Goal: Use online tool/utility: Utilize a website feature to perform a specific function

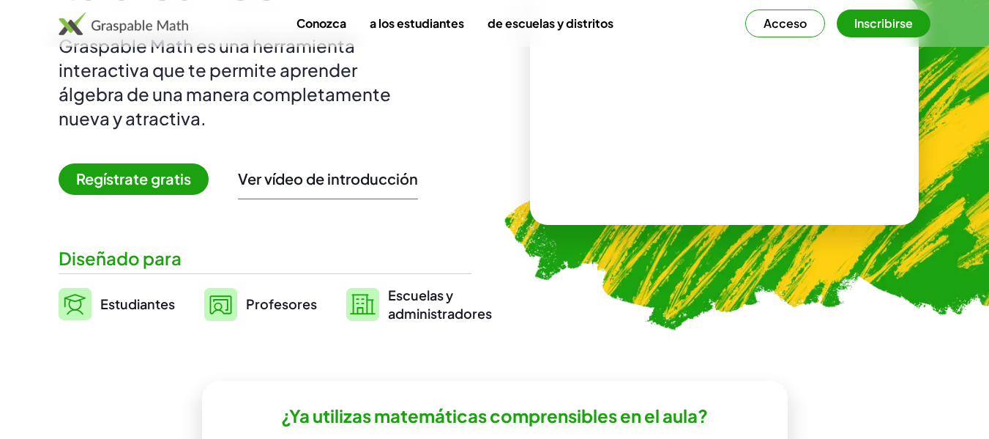
scroll to position [234, 0]
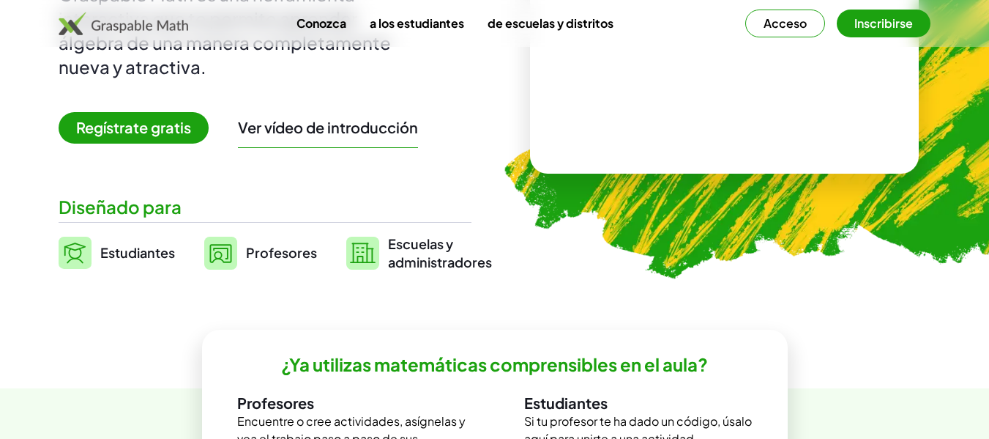
click at [259, 253] on font "Profesores" at bounding box center [281, 252] width 71 height 17
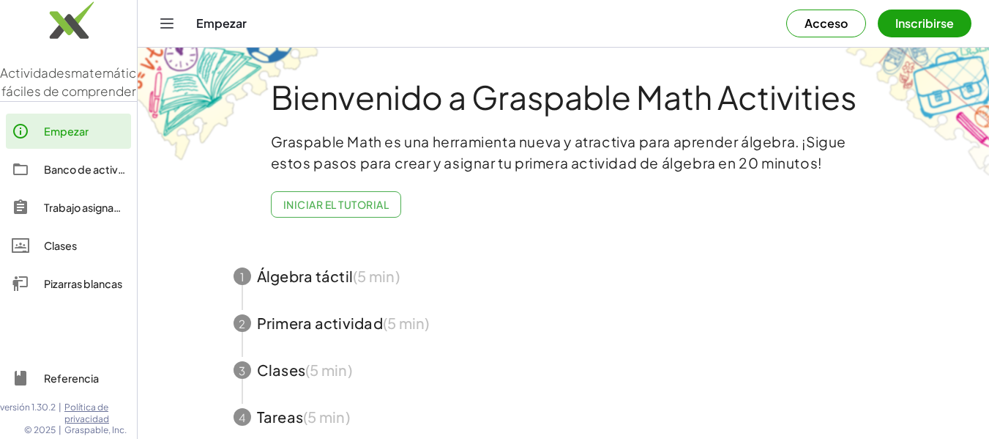
click at [299, 411] on span "button" at bounding box center [563, 416] width 695 height 47
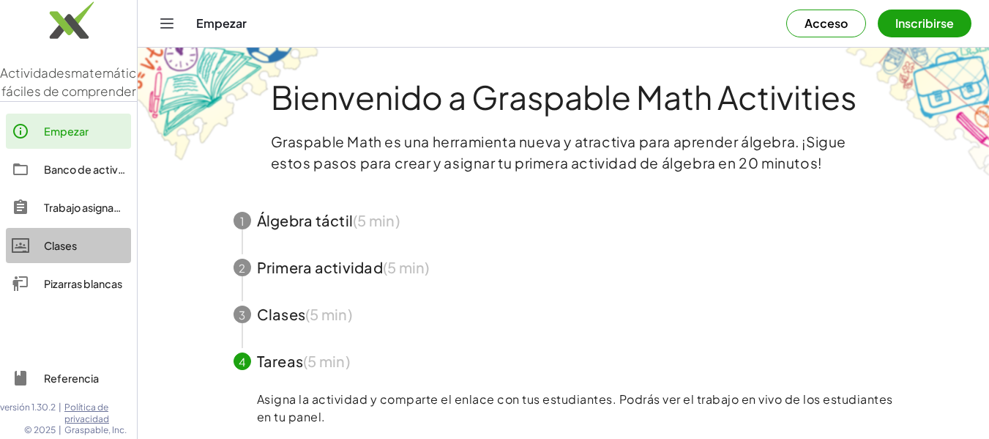
click at [51, 252] on font "Clases" at bounding box center [60, 245] width 33 height 13
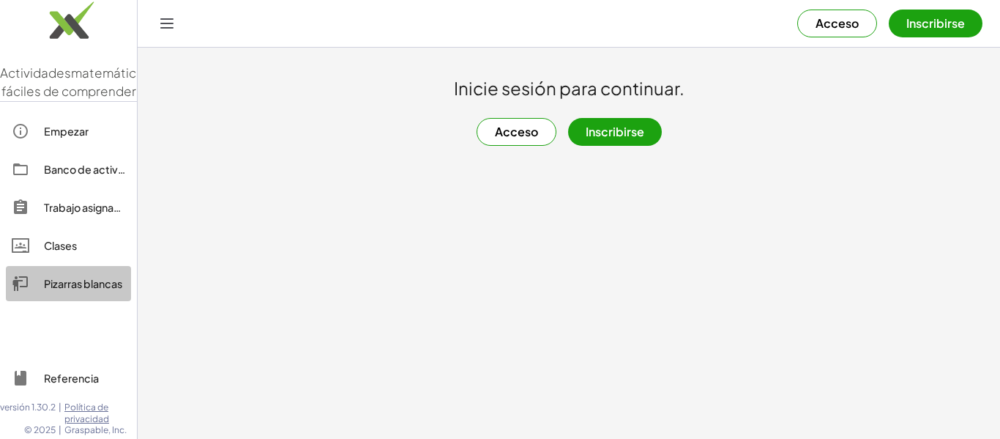
click at [76, 290] on font "Pizarras blancas" at bounding box center [83, 283] width 78 height 13
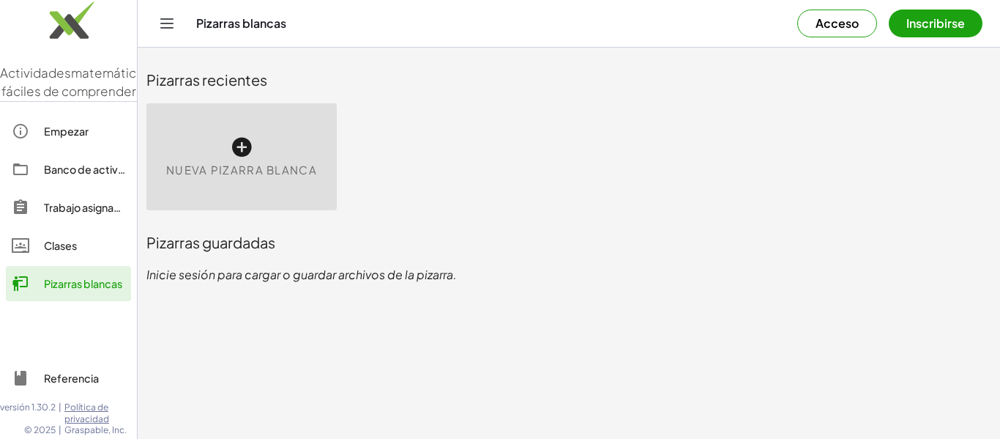
click at [315, 177] on span "Nueva pizarra blanca" at bounding box center [241, 170] width 151 height 17
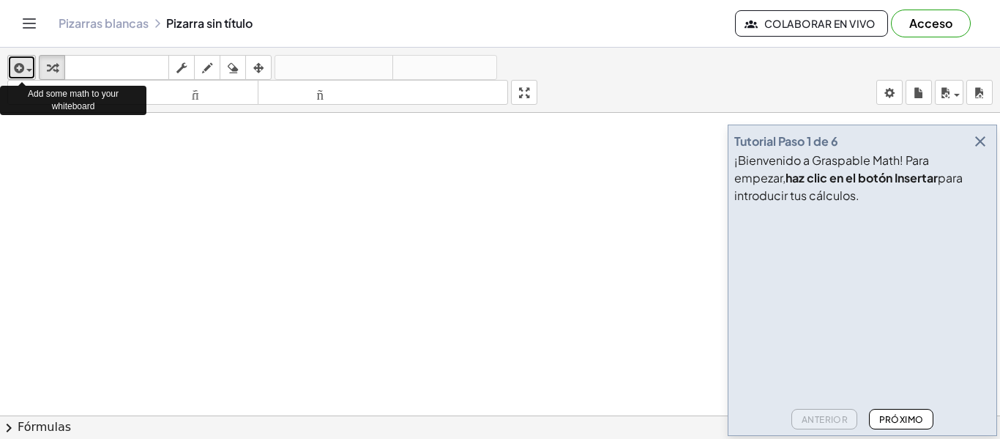
click at [32, 67] on div "button" at bounding box center [21, 68] width 21 height 18
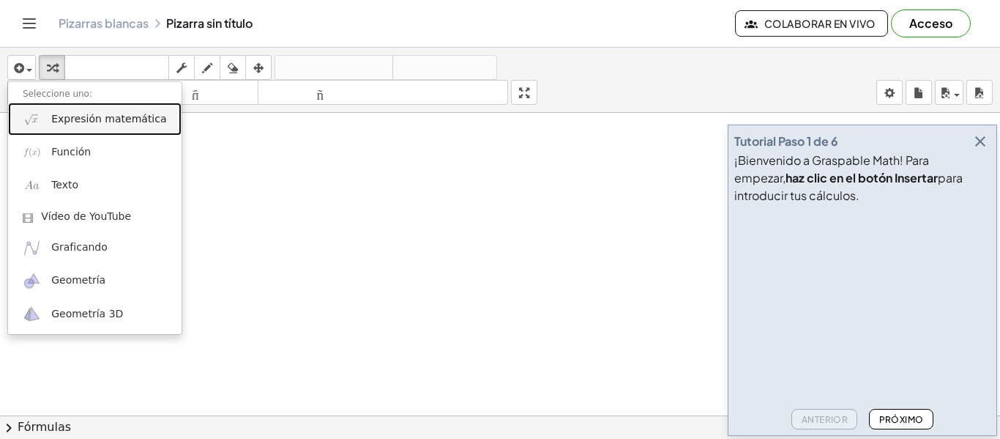
click at [81, 124] on font "Expresión matemática" at bounding box center [108, 119] width 115 height 12
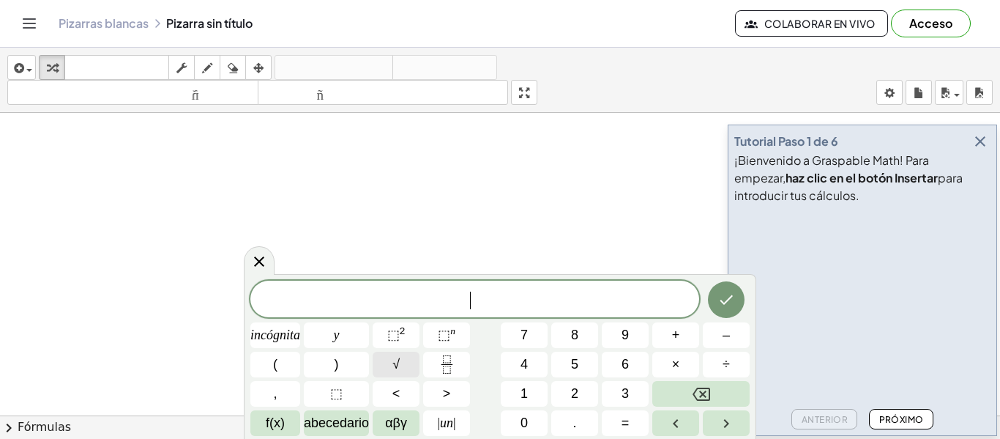
click at [397, 364] on font "√" at bounding box center [395, 364] width 7 height 15
click at [731, 305] on icon "Hecho" at bounding box center [726, 299] width 18 height 18
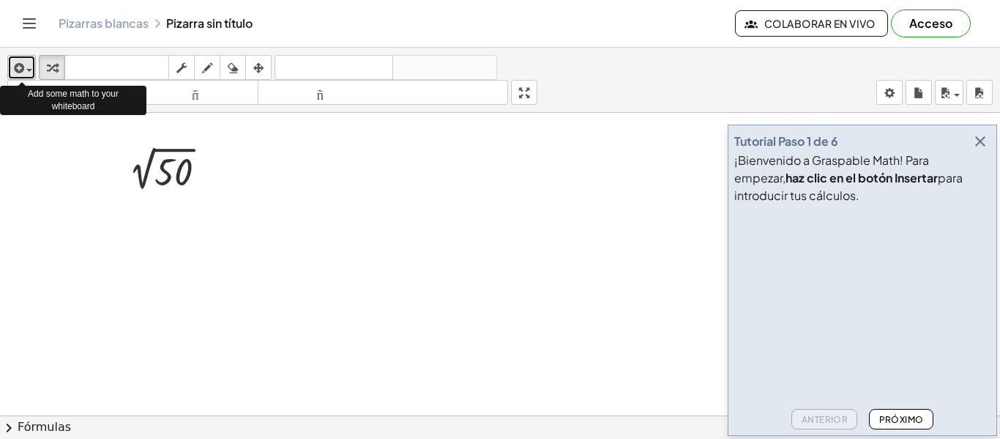
click at [21, 72] on icon "button" at bounding box center [17, 68] width 13 height 18
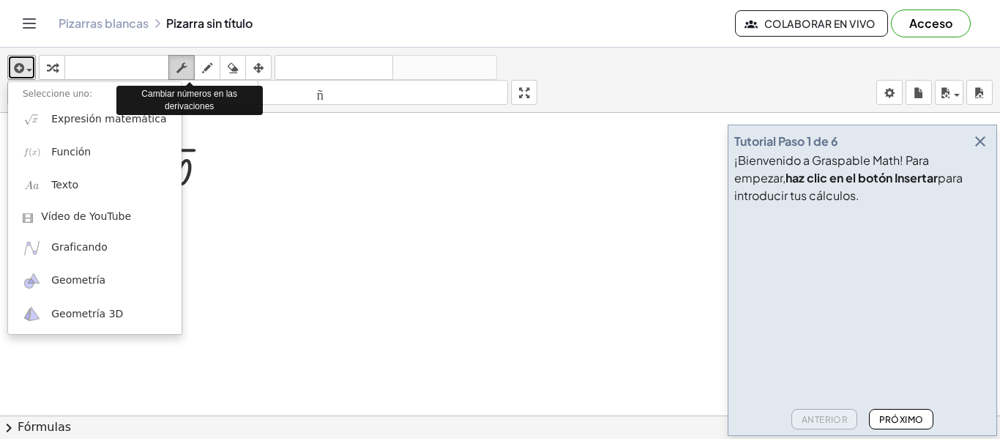
click at [191, 66] on div "button" at bounding box center [181, 68] width 19 height 18
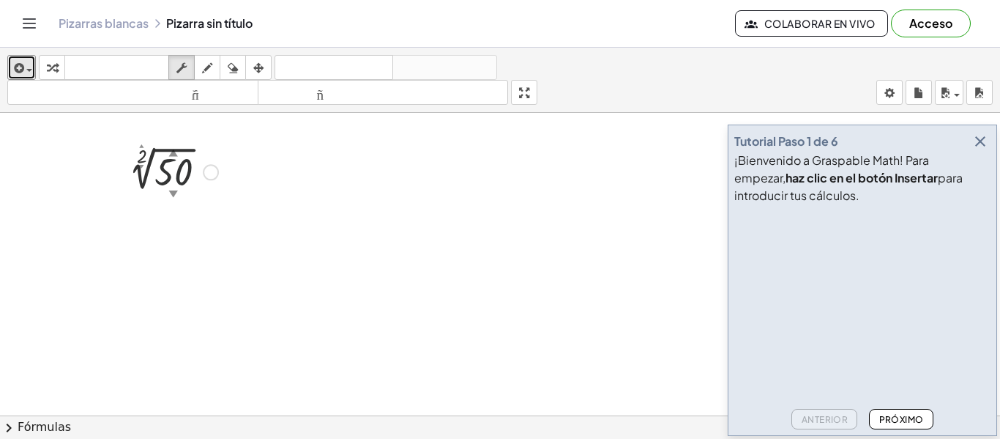
click at [173, 193] on font "▼" at bounding box center [173, 192] width 10 height 11
click at [210, 174] on div at bounding box center [211, 172] width 16 height 16
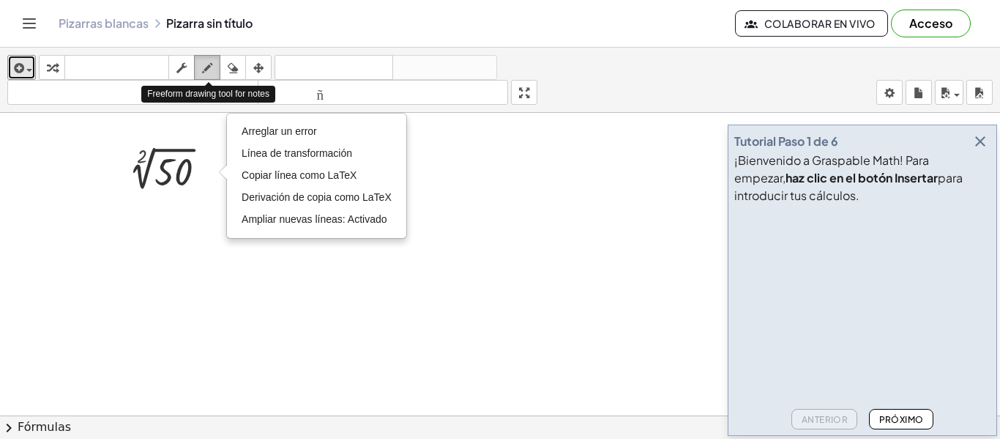
click at [205, 62] on icon "button" at bounding box center [207, 68] width 10 height 18
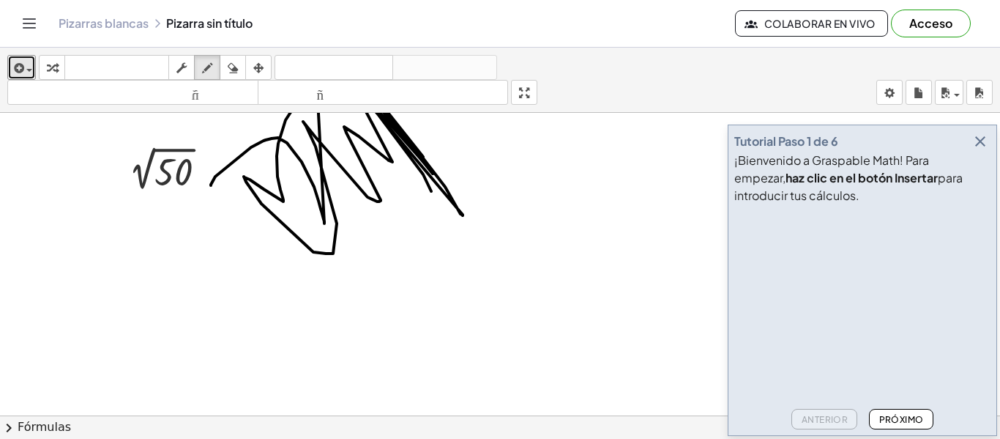
drag, startPoint x: 211, startPoint y: 185, endPoint x: 431, endPoint y: 191, distance: 220.4
click at [431, 191] on div at bounding box center [500, 425] width 1000 height 625
click at [236, 72] on icon "button" at bounding box center [233, 68] width 10 height 18
click at [312, 152] on div at bounding box center [500, 425] width 1000 height 625
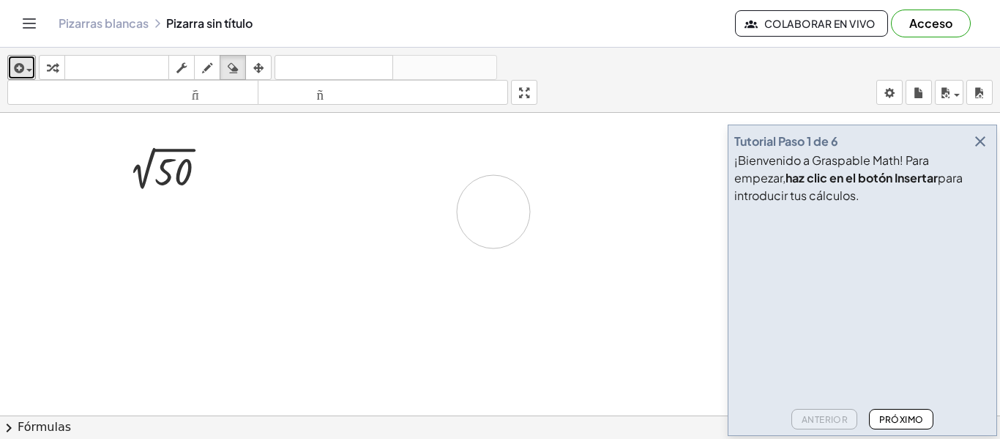
drag, startPoint x: 260, startPoint y: 156, endPoint x: 493, endPoint y: 212, distance: 240.1
click at [493, 212] on div at bounding box center [500, 425] width 1000 height 625
click at [902, 417] on font "Próximo" at bounding box center [901, 419] width 45 height 11
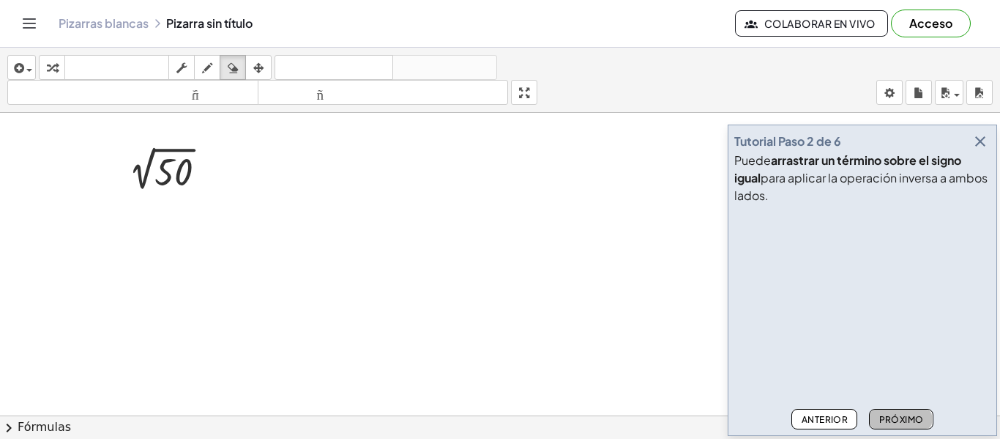
click at [924, 424] on button "Próximo" at bounding box center [901, 419] width 64 height 20
click at [906, 417] on font "Próximo" at bounding box center [901, 419] width 45 height 11
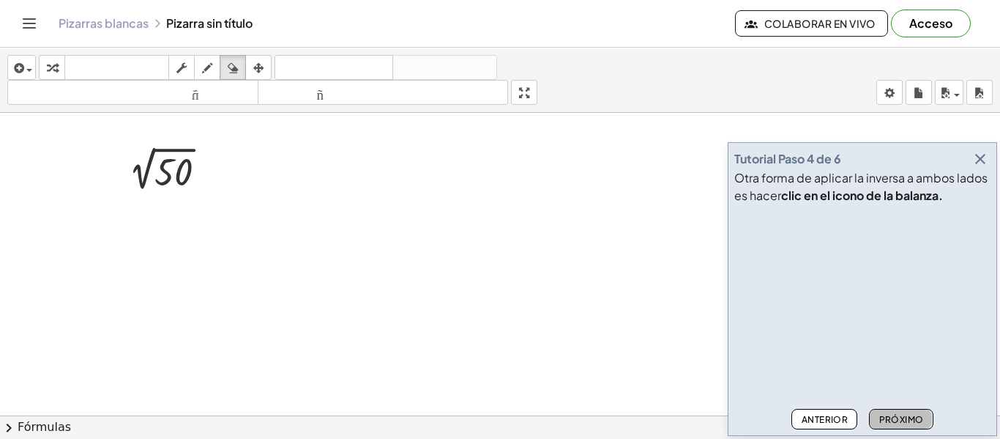
click at [881, 423] on font "Próximo" at bounding box center [901, 419] width 45 height 11
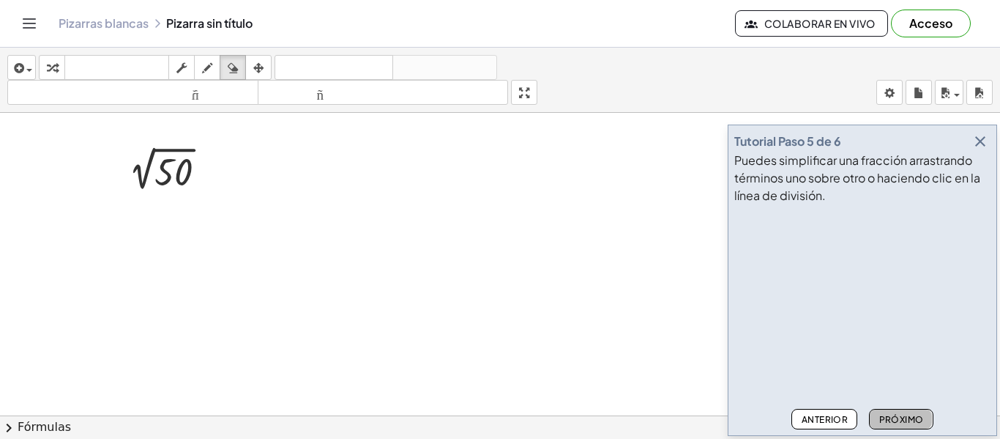
click at [881, 423] on font "Próximo" at bounding box center [901, 419] width 45 height 11
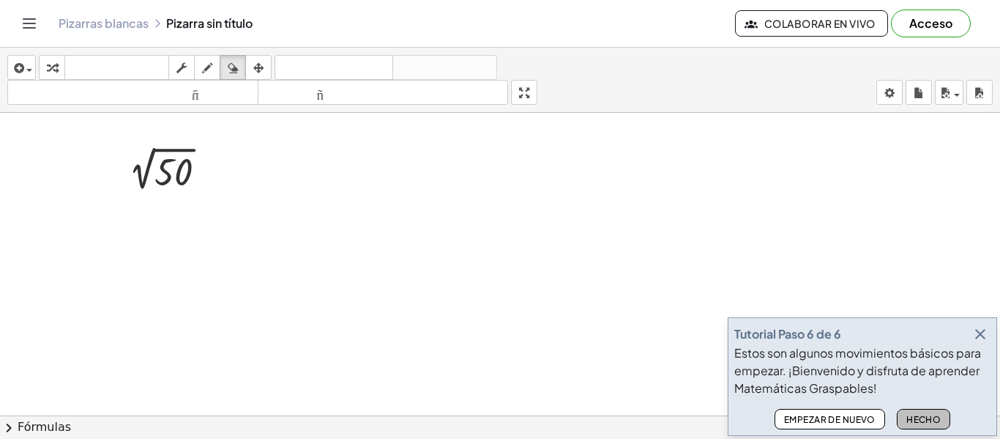
click at [920, 417] on font "Hecho" at bounding box center [923, 419] width 34 height 11
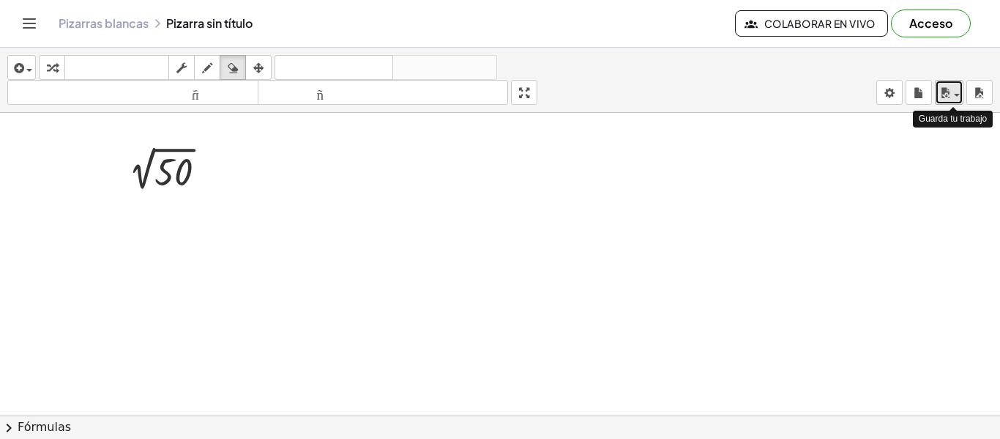
click at [955, 92] on div "button" at bounding box center [949, 92] width 21 height 18
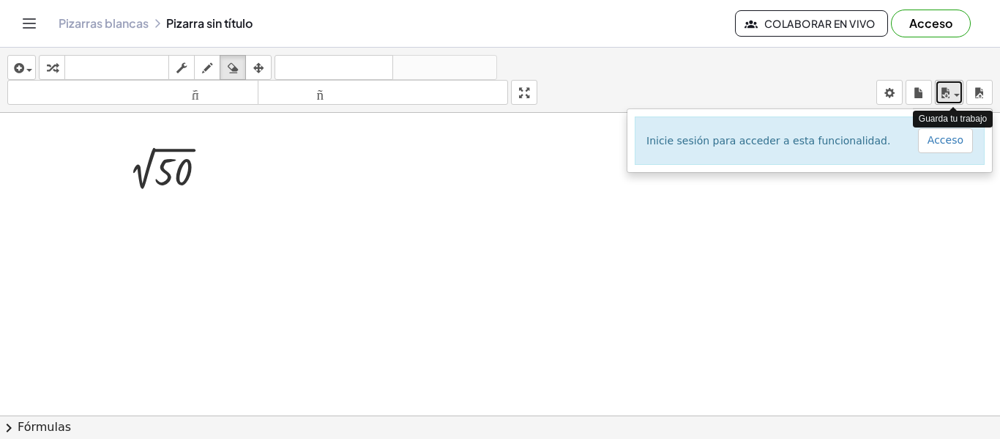
click at [955, 92] on div "button" at bounding box center [949, 92] width 21 height 18
